Goal: Transaction & Acquisition: Obtain resource

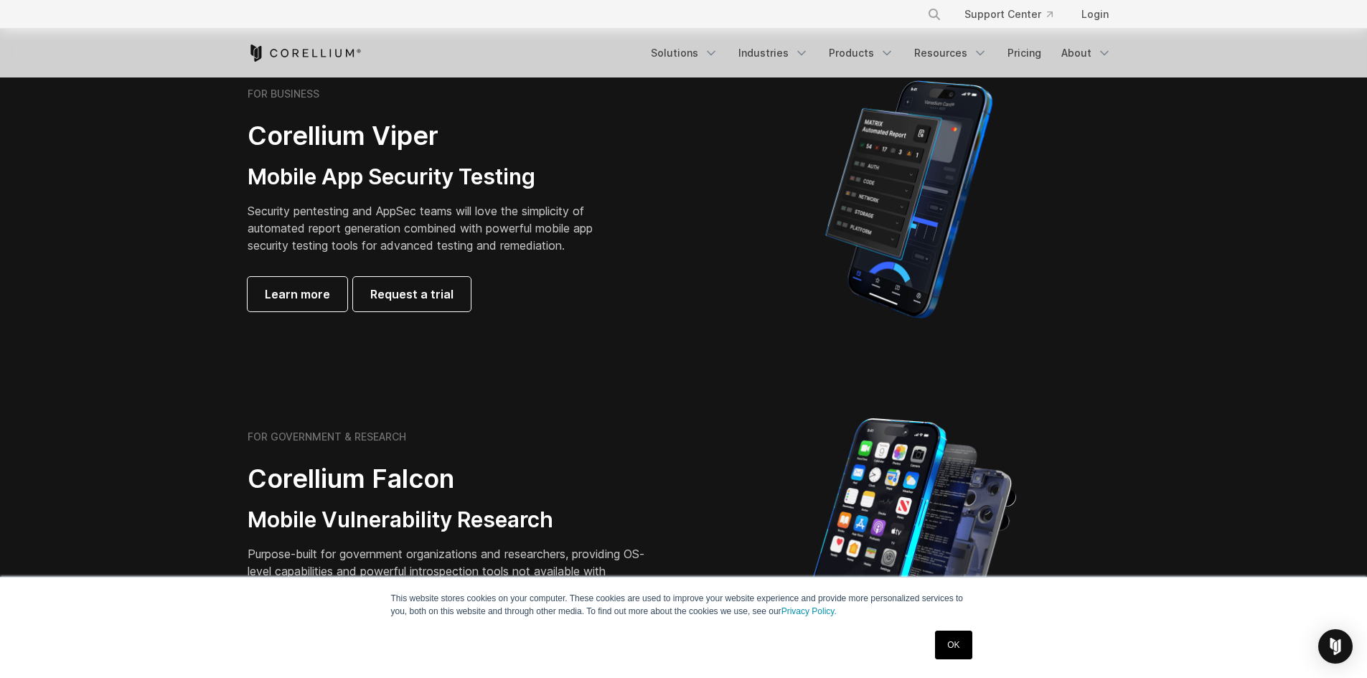
scroll to position [359, 0]
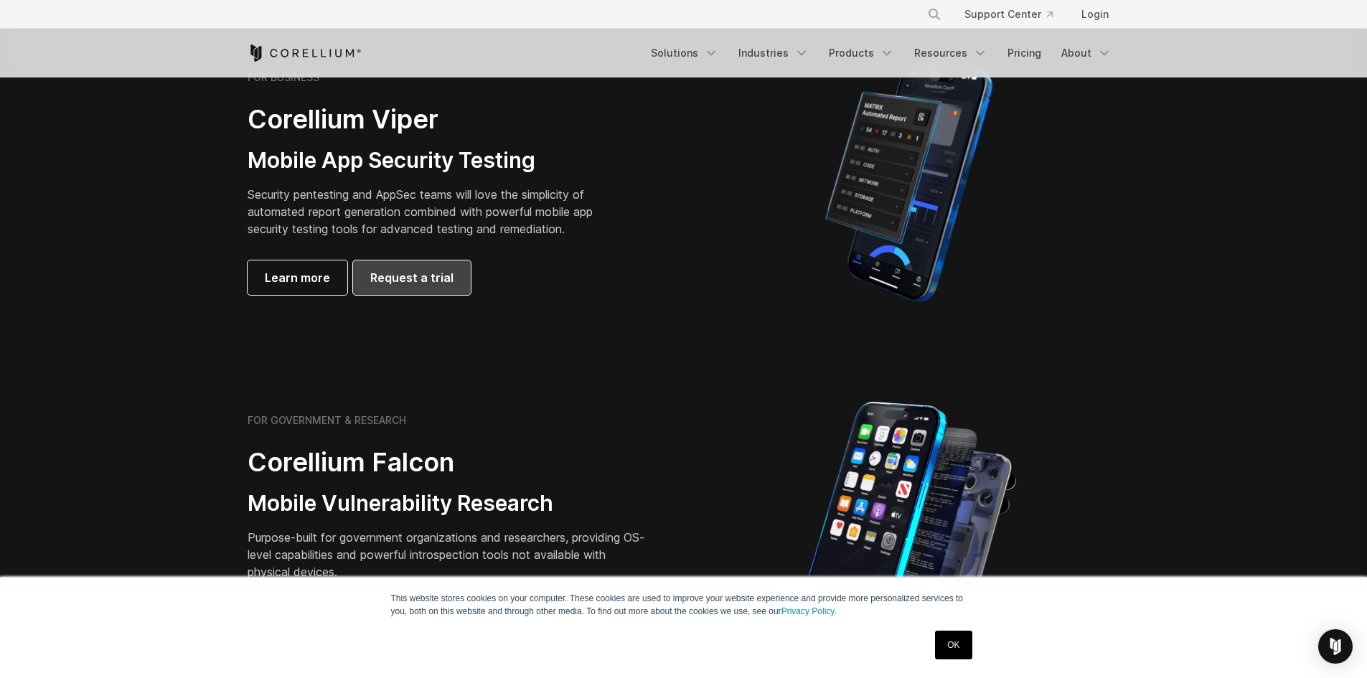
click at [388, 271] on span "Request a trial" at bounding box center [411, 277] width 83 height 17
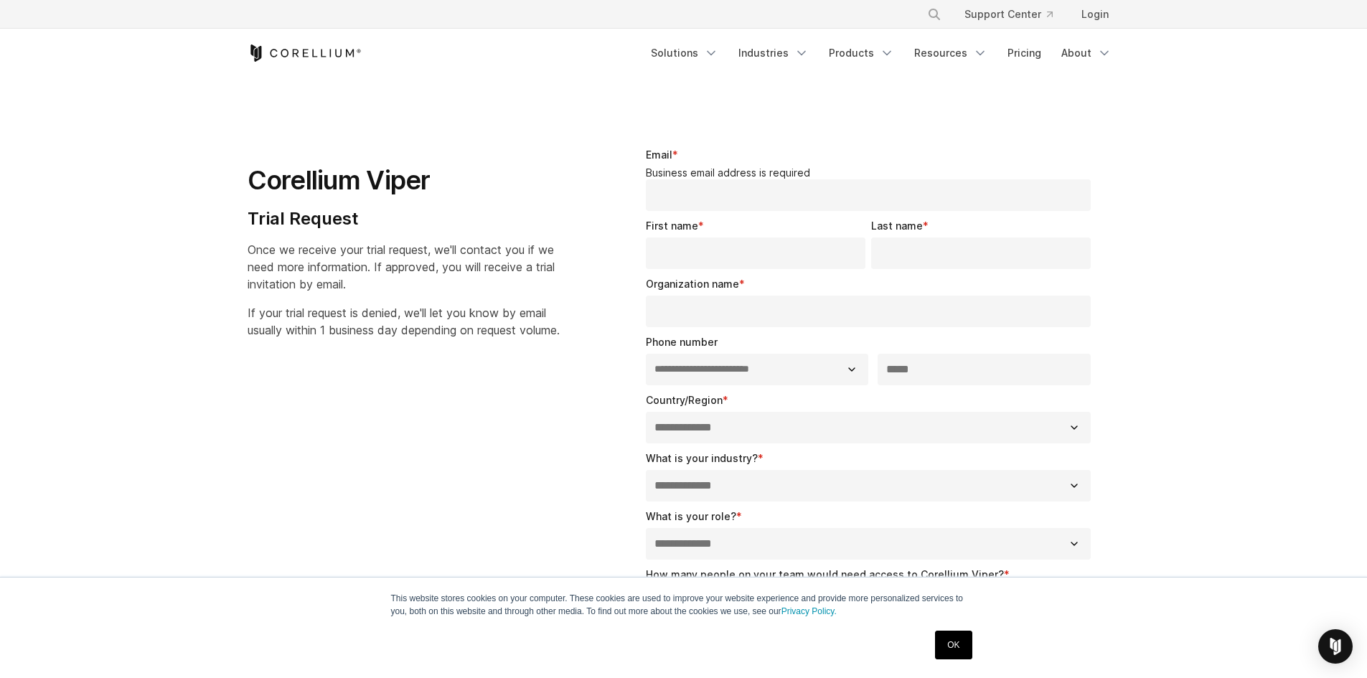
select select "**"
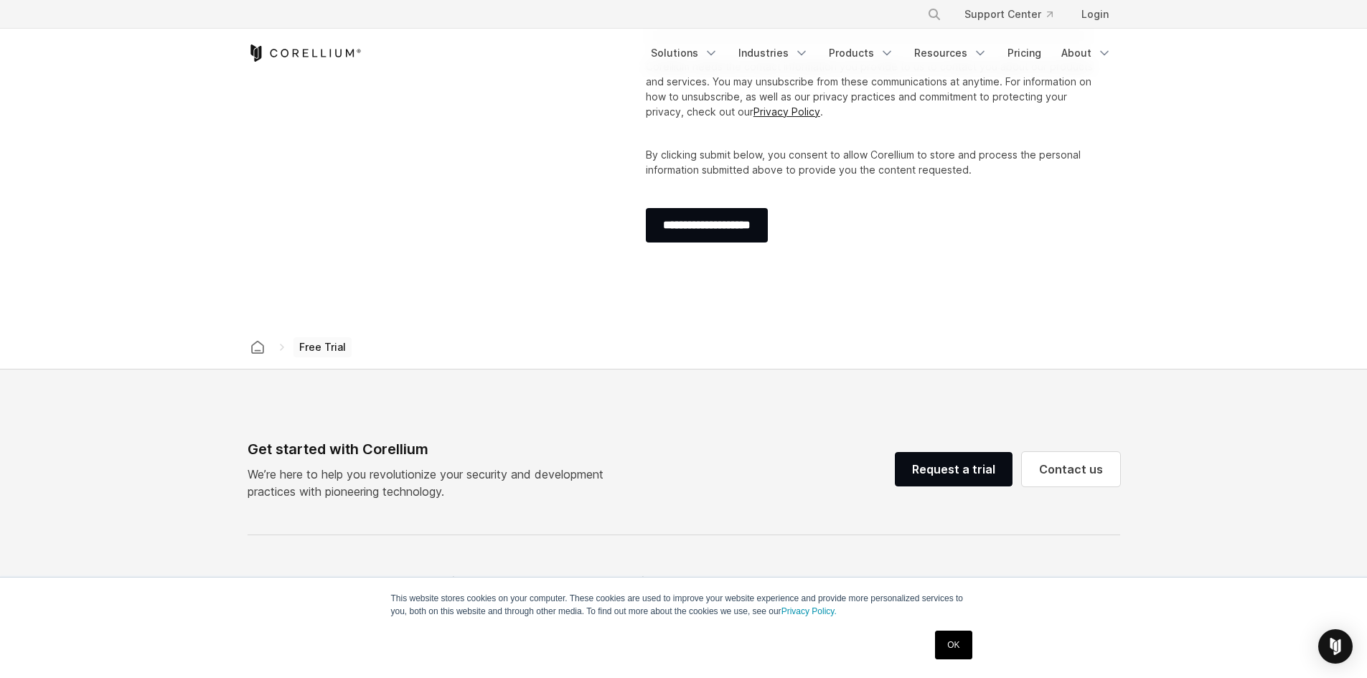
scroll to position [789, 0]
